Goal: Task Accomplishment & Management: Manage account settings

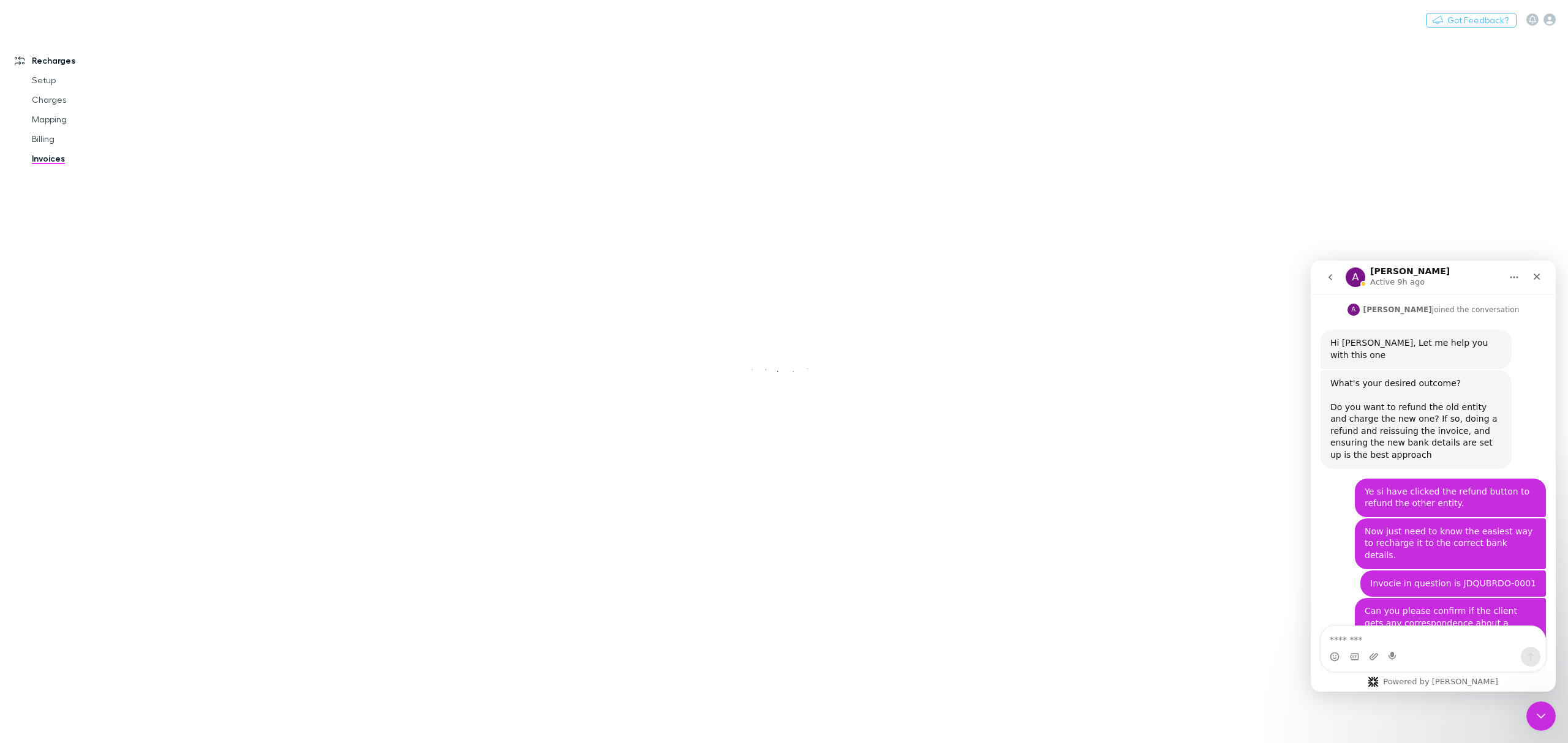
scroll to position [808, 0]
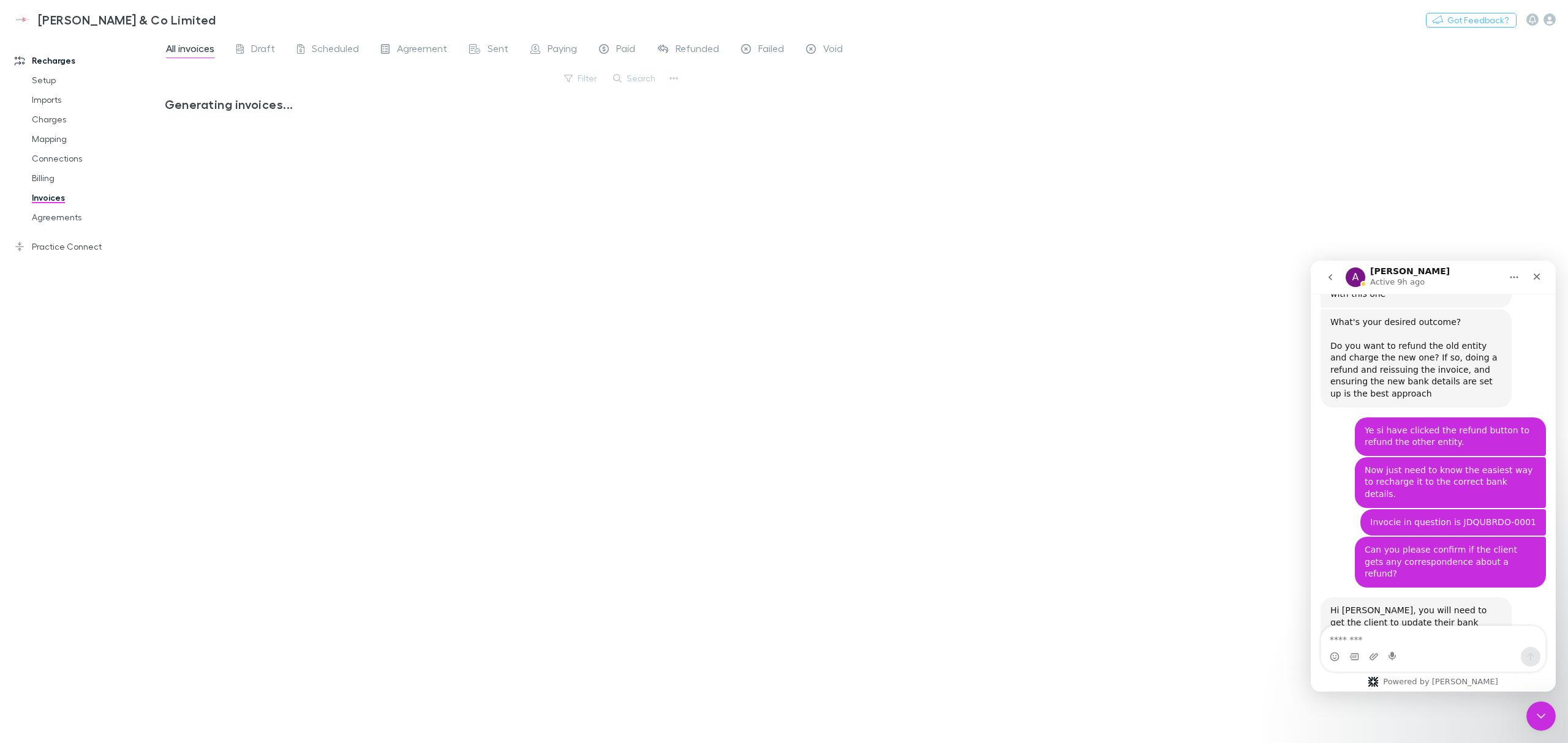
drag, startPoint x: 382, startPoint y: 172, endPoint x: 304, endPoint y: 289, distance: 140.6
click at [304, 289] on div "Generating invoices..." at bounding box center [423, 415] width 517 height 637
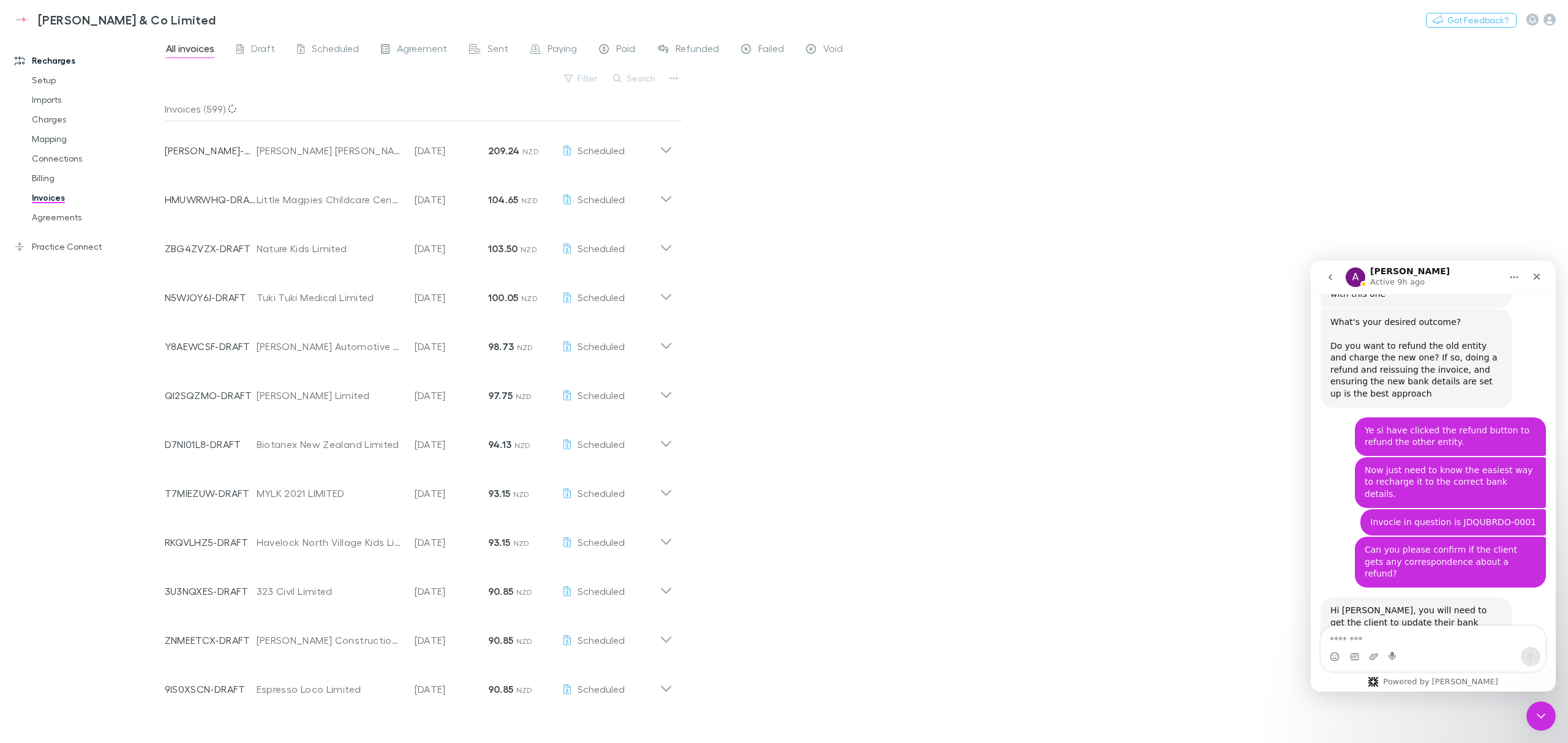
click at [915, 158] on div "All invoices Draft Scheduled Agreement Sent Paying Paid Refunded Failed Void Fi…" at bounding box center [866, 388] width 1403 height 709
drag, startPoint x: 850, startPoint y: 185, endPoint x: 838, endPoint y: 258, distance: 74.0
drag, startPoint x: 752, startPoint y: 300, endPoint x: 757, endPoint y: 398, distance: 98.1
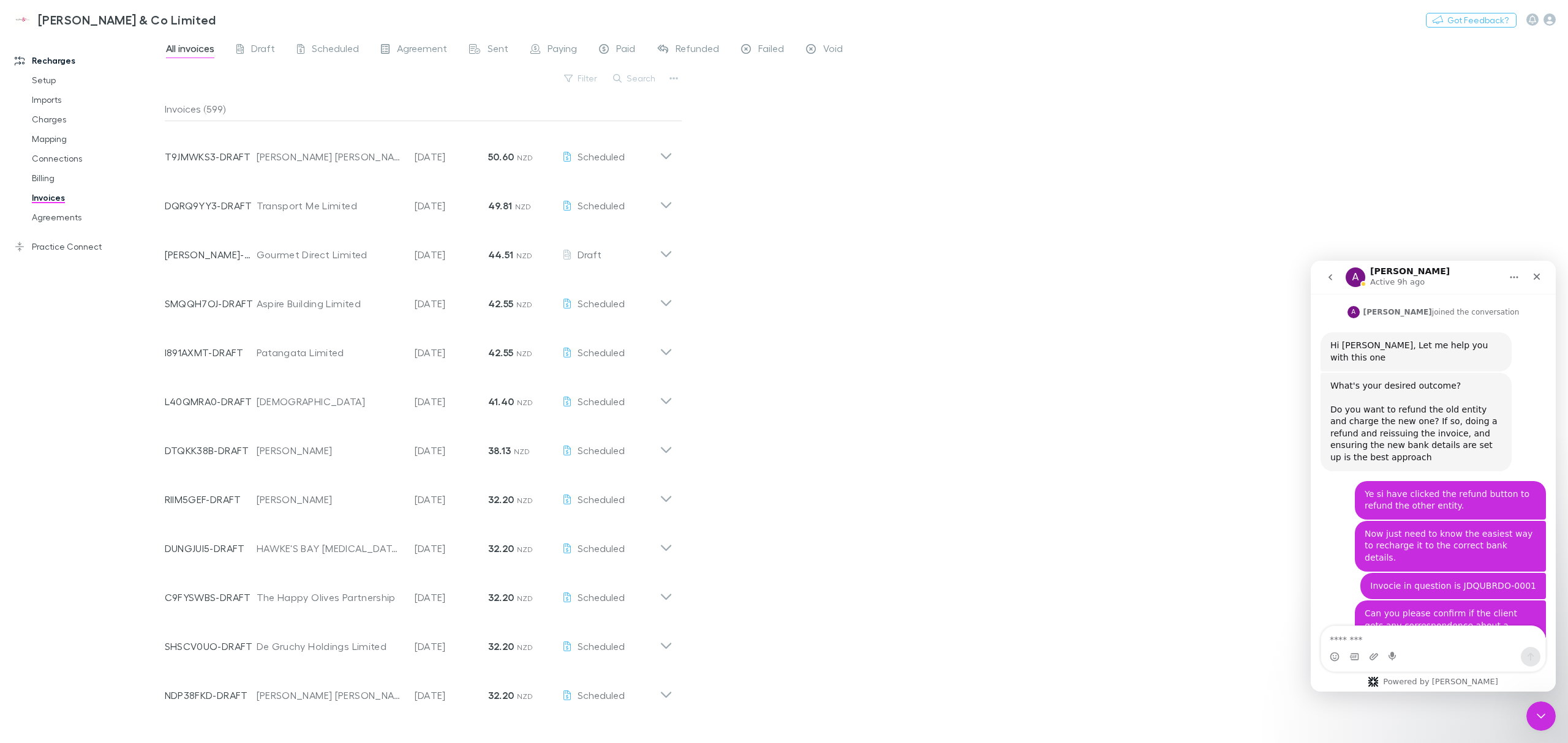
scroll to position [750, 0]
drag, startPoint x: 919, startPoint y: 573, endPoint x: 956, endPoint y: 337, distance: 238.9
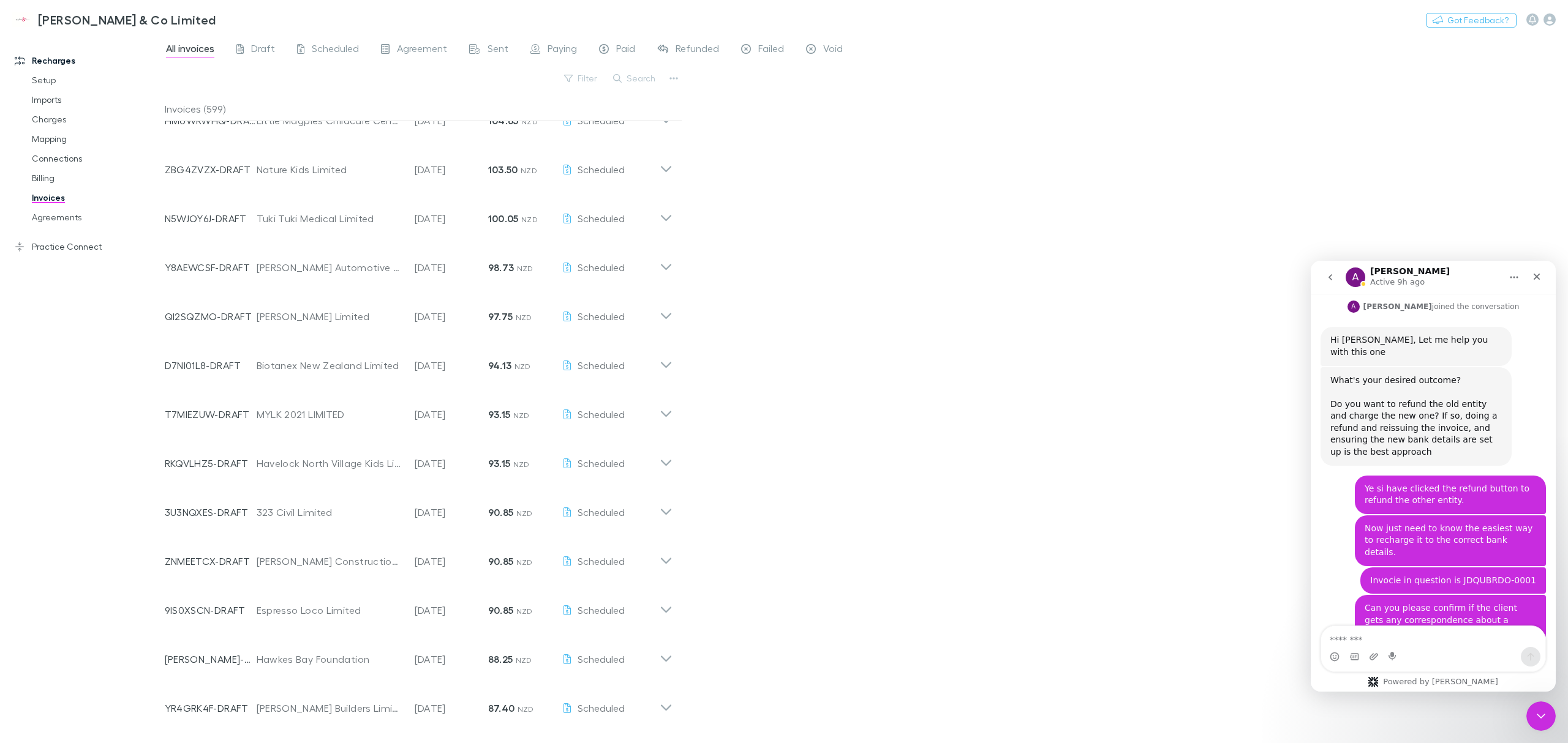
scroll to position [0, 0]
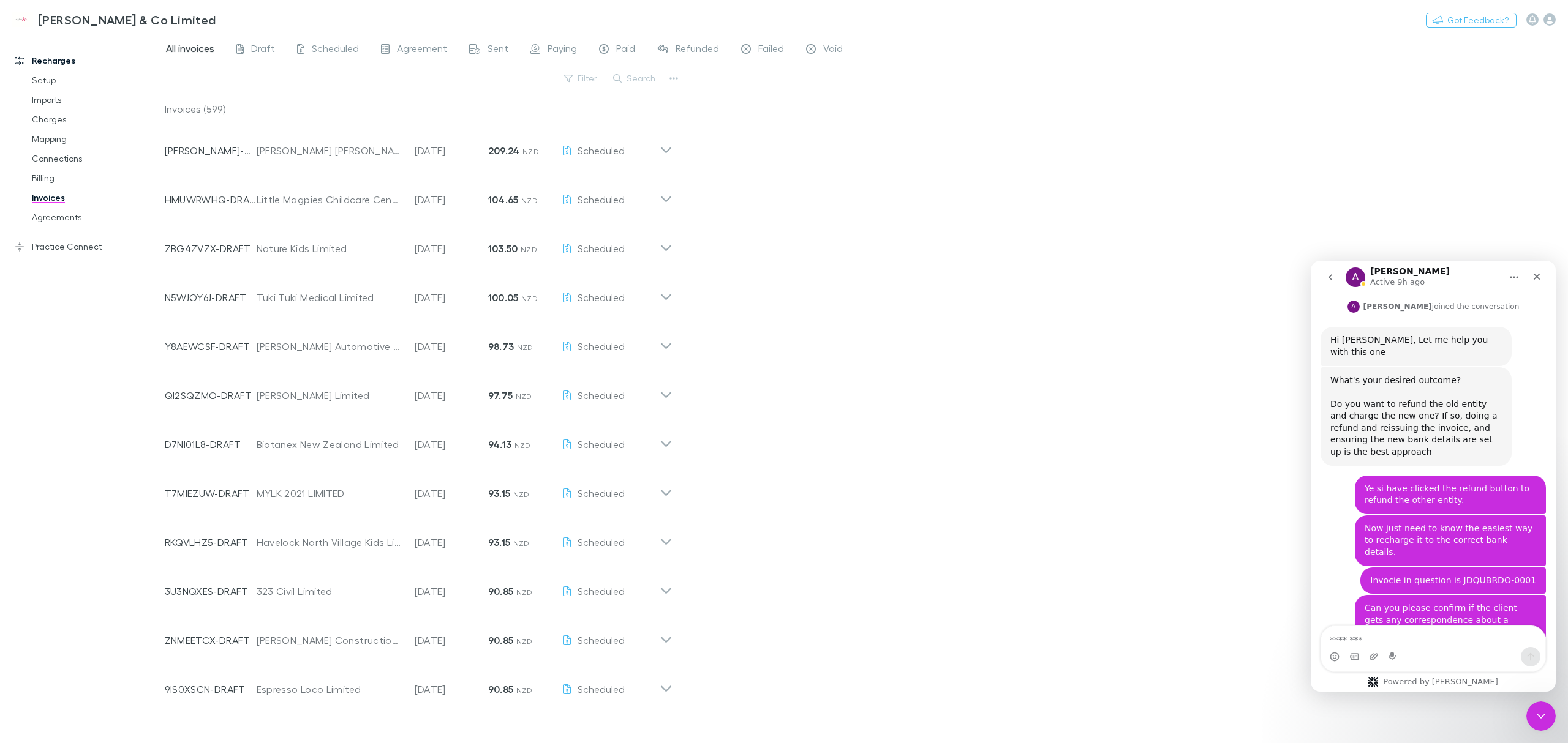
click at [812, 216] on div "All invoices Draft Scheduled Agreement Sent Paying Paid Refunded Failed Void Fi…" at bounding box center [866, 388] width 1403 height 709
drag, startPoint x: 807, startPoint y: 234, endPoint x: 559, endPoint y: 98, distance: 282.8
drag, startPoint x: 559, startPoint y: 98, endPoint x: 743, endPoint y: 107, distance: 184.2
click at [743, 107] on div "All invoices Draft Scheduled Agreement Sent Paying Paid Refunded Failed Void Fi…" at bounding box center [866, 388] width 1403 height 709
click at [684, 58] on span "Refunded" at bounding box center [697, 50] width 43 height 16
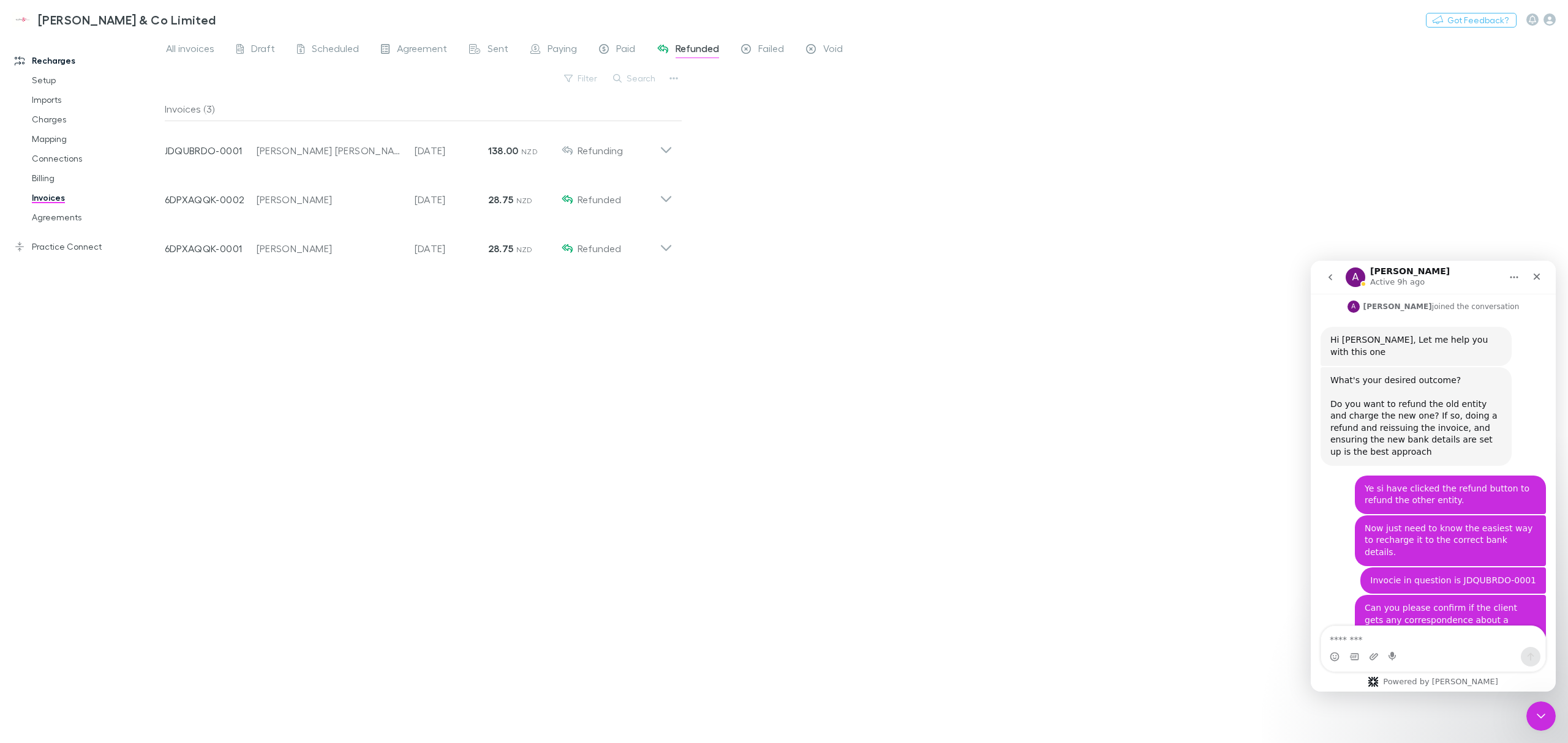
click at [789, 164] on div "All invoices Draft Scheduled Agreement Sent Paying Paid Refunded Failed Void Fi…" at bounding box center [866, 388] width 1403 height 709
click at [721, 118] on div "All invoices Draft Scheduled Agreement Sent Paying Paid Refunded Failed Void Fi…" at bounding box center [866, 388] width 1403 height 709
click at [671, 154] on icon at bounding box center [666, 146] width 13 height 25
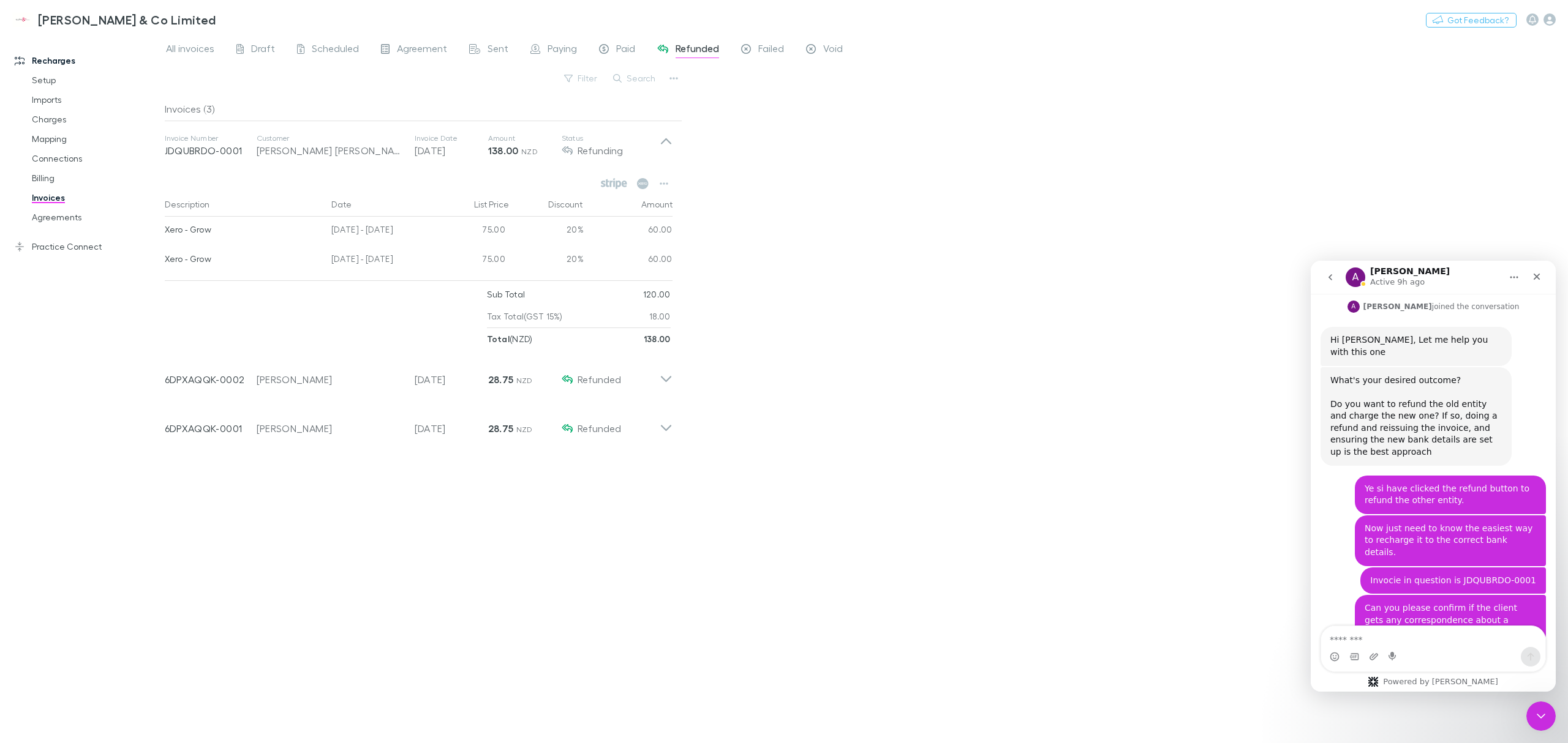
click at [669, 145] on icon at bounding box center [666, 146] width 13 height 25
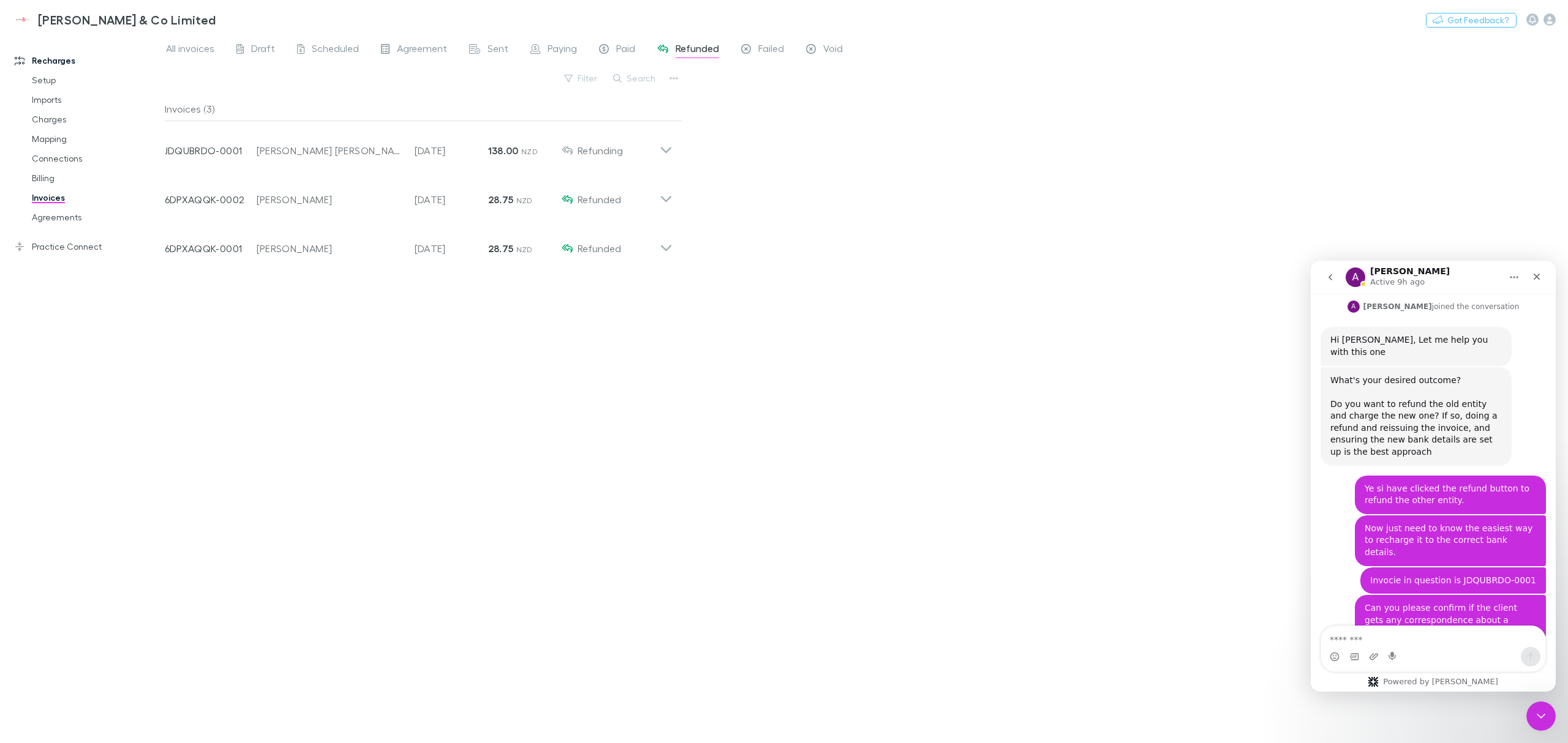
click at [745, 150] on div "All invoices Draft Scheduled Agreement Sent Paying Paid Refunded Failed Void Fi…" at bounding box center [866, 388] width 1403 height 709
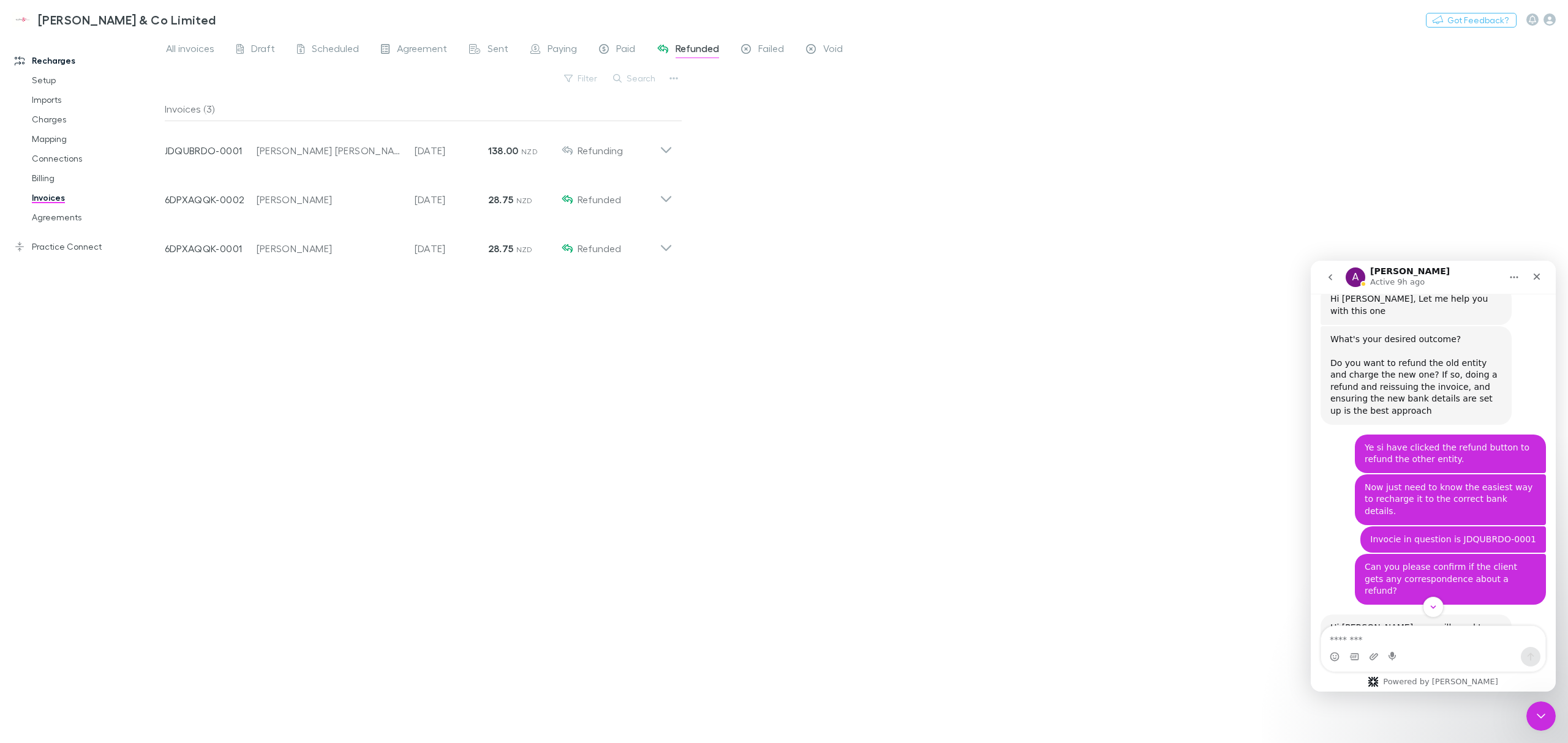
scroll to position [807, 0]
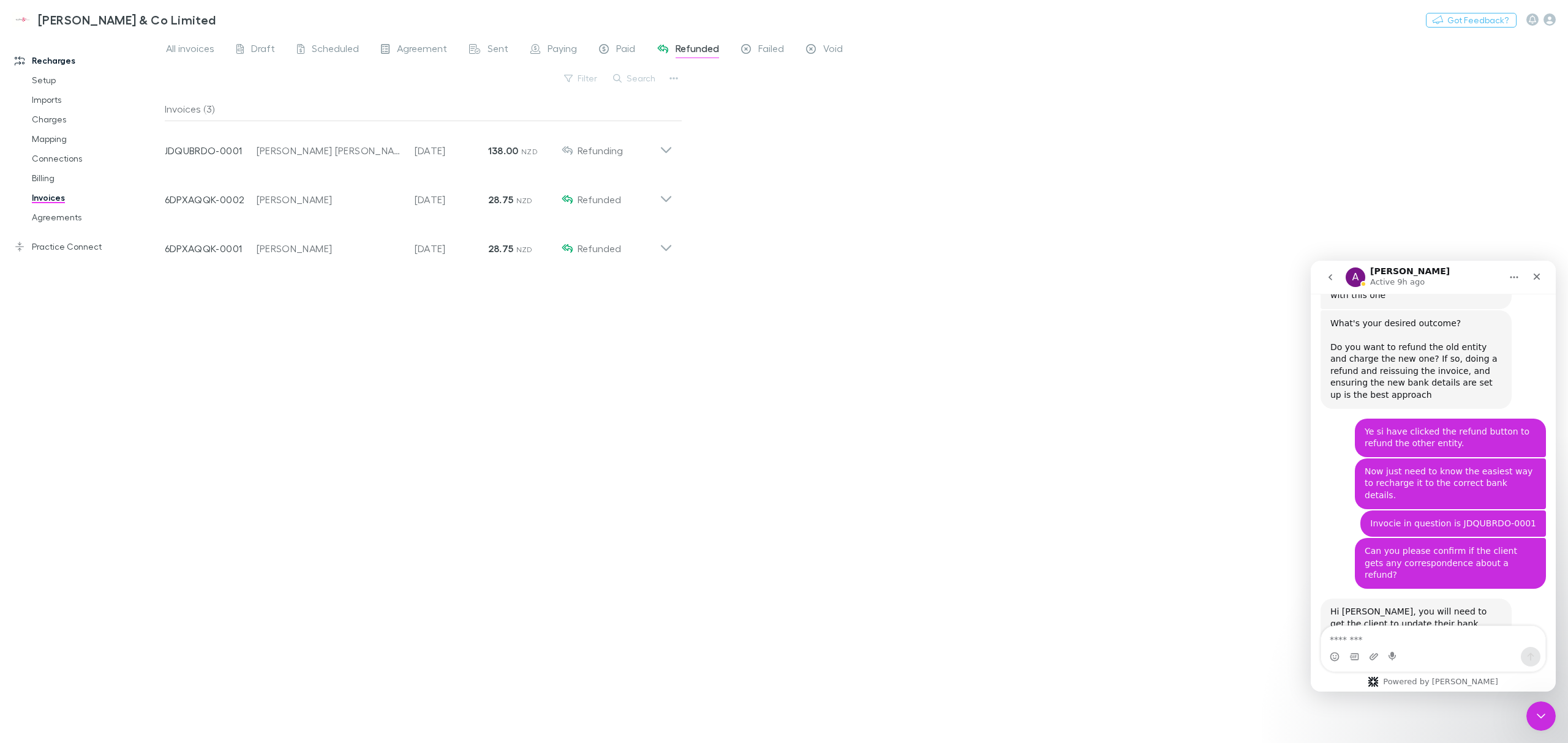
click at [1356, 606] on div "Hi [PERSON_NAME], you will need to get the client to update their bank account …" at bounding box center [1416, 649] width 172 height 84
click at [524, 315] on div "Invoices (3) Invoice Number JDQUBRDO-0001 Customer [PERSON_NAME] [PERSON_NAME] …" at bounding box center [423, 415] width 517 height 637
click at [569, 48] on span "Paying" at bounding box center [562, 50] width 29 height 16
click at [204, 59] on link "All invoices" at bounding box center [190, 50] width 51 height 19
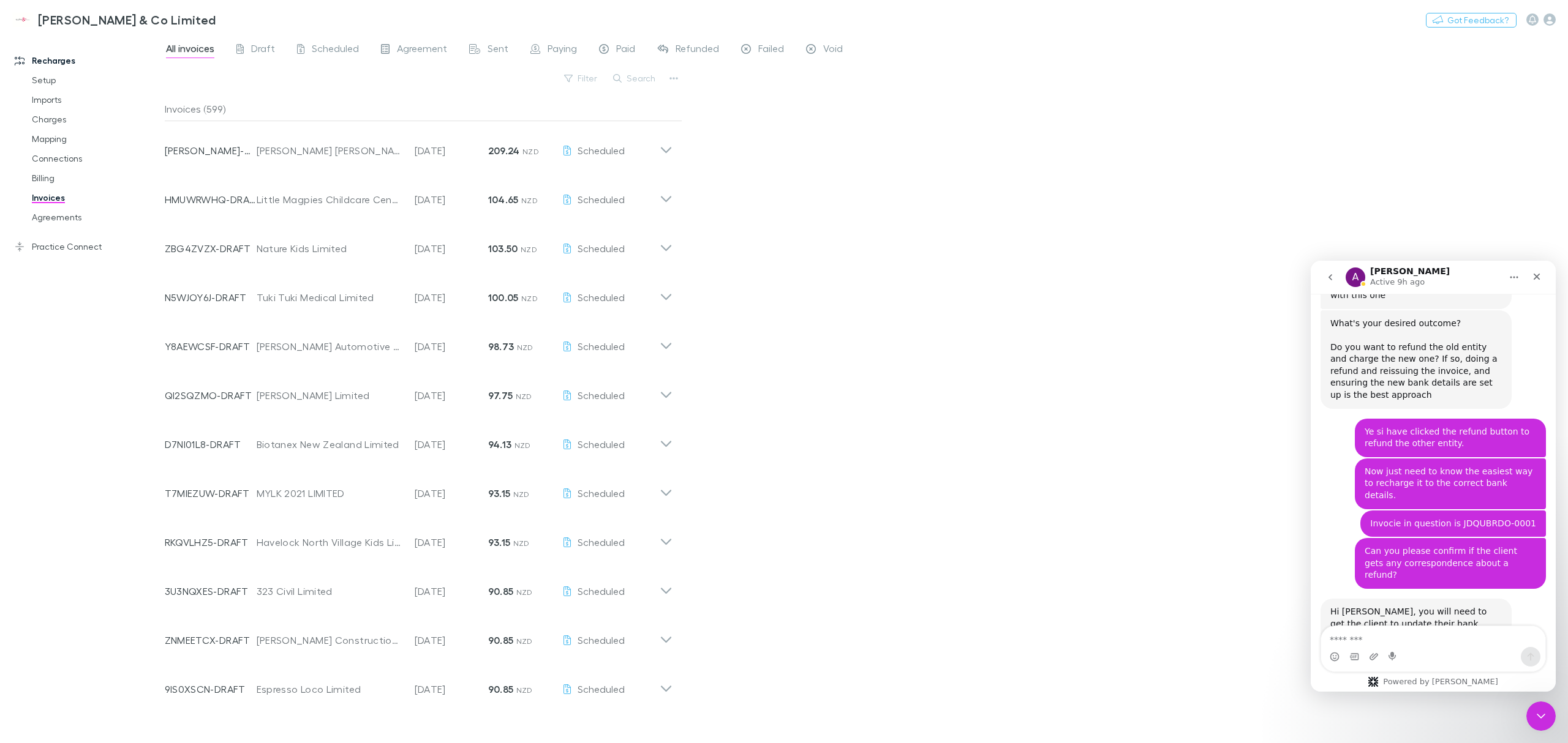
click at [954, 72] on div "All invoices Draft Scheduled Agreement Sent Paying Paid Refunded Failed Void Fi…" at bounding box center [866, 388] width 1403 height 709
click at [734, 132] on div "All invoices Draft Scheduled Agreement Sent Paying Paid Refunded Failed Void Fi…" at bounding box center [866, 388] width 1403 height 709
click at [868, 274] on div "All invoices Draft Scheduled Agreement Sent Paying Paid Refunded Failed Void Fi…" at bounding box center [866, 388] width 1403 height 709
click at [961, 223] on div "All invoices Draft Scheduled Agreement Sent Paying Paid Refunded Failed Void Fi…" at bounding box center [866, 388] width 1403 height 709
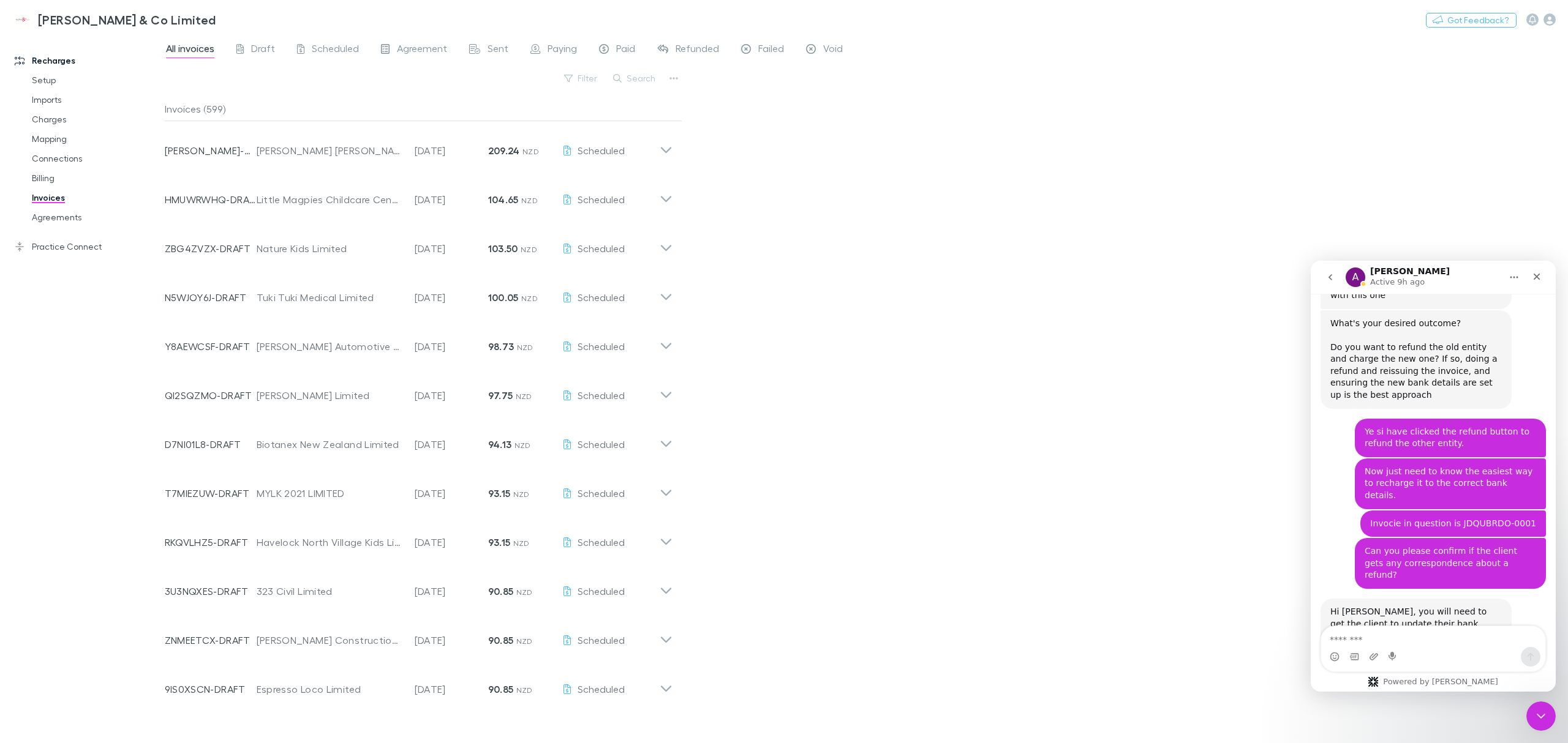
click at [983, 100] on div "All invoices Draft Scheduled Agreement Sent Paying Paid Refunded Failed Void Fi…" at bounding box center [866, 388] width 1403 height 709
click at [724, 150] on div "All invoices Draft Scheduled Agreement Sent Paying Paid Refunded Failed Void Fi…" at bounding box center [866, 388] width 1403 height 709
click at [1115, 561] on div "All invoices Draft Scheduled Agreement Sent Paying Paid Refunded Failed Void Fi…" at bounding box center [866, 388] width 1403 height 709
